Goal: Information Seeking & Learning: Find contact information

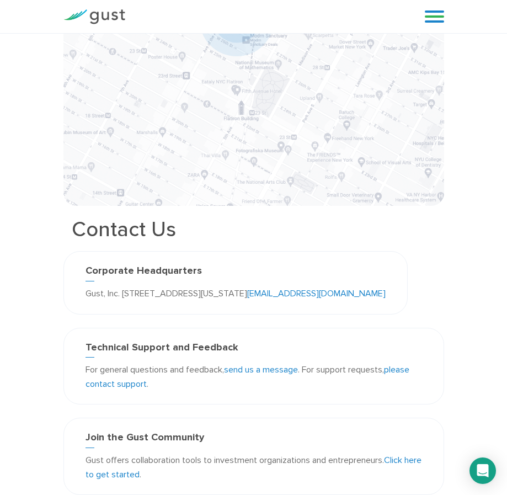
scroll to position [221, 0]
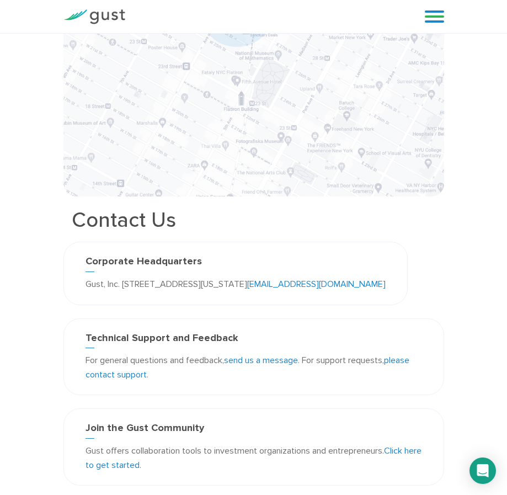
click at [408, 287] on div "Corporate Headquarters Gust, Inc. [STREET_ADDRESS][US_STATE] [EMAIL_ADDRESS][DO…" at bounding box center [235, 273] width 344 height 63
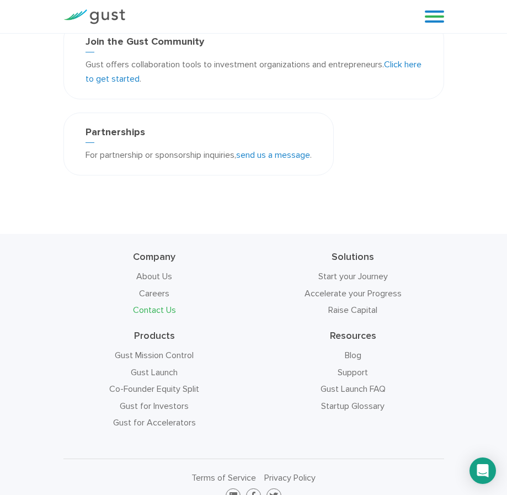
scroll to position [552, 0]
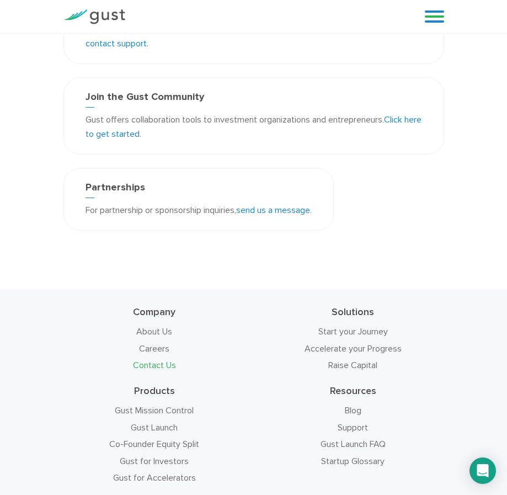
click at [154, 366] on link "Contact Us" at bounding box center [154, 365] width 43 height 10
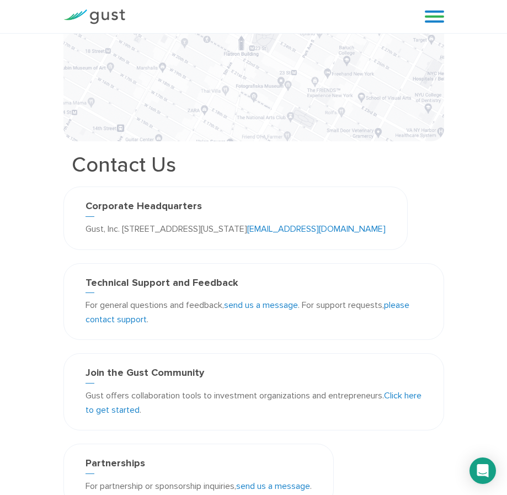
scroll to position [221, 0]
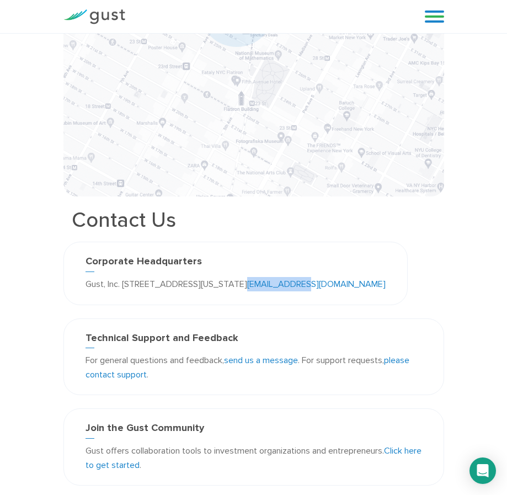
drag, startPoint x: 412, startPoint y: 284, endPoint x: 343, endPoint y: 290, distance: 68.7
click at [343, 290] on div "Corporate Headquarters Gust, Inc. [STREET_ADDRESS][US_STATE] [EMAIL_ADDRESS][DO…" at bounding box center [235, 273] width 344 height 63
